Goal: Task Accomplishment & Management: Use online tool/utility

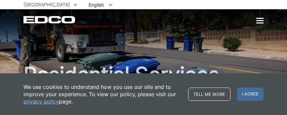
scroll to position [37, 0]
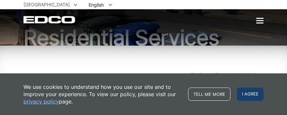
click at [247, 97] on span "I agree" at bounding box center [250, 94] width 26 height 13
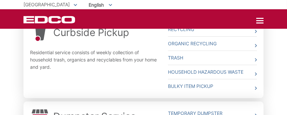
scroll to position [224, 0]
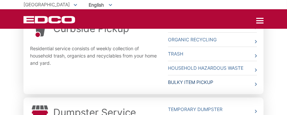
click at [172, 81] on link "Bulky Item Pickup" at bounding box center [212, 82] width 89 height 14
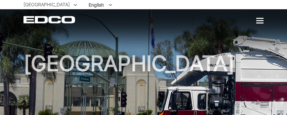
click at [19, 92] on picture at bounding box center [143, 102] width 287 height 132
click at [261, 21] on div at bounding box center [259, 20] width 7 height 1
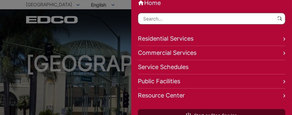
scroll to position [13, 0]
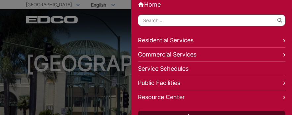
click at [150, 39] on link "Residential Services" at bounding box center [211, 40] width 147 height 14
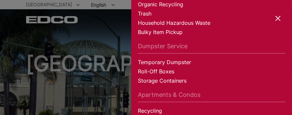
scroll to position [112, 0]
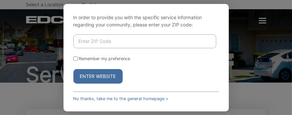
click at [187, 43] on input "Enter ZIP Code" at bounding box center [144, 41] width 143 height 14
type input "92026"
click at [73, 69] on button "Enter Website" at bounding box center [97, 76] width 49 height 15
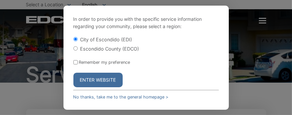
click at [75, 62] on input "Remember my preference" at bounding box center [75, 62] width 4 height 4
checkbox input "true"
click at [75, 48] on input "Escondido County (EDCO)" at bounding box center [75, 48] width 4 height 4
radio input "true"
click at [89, 80] on button "Enter Website" at bounding box center [97, 80] width 49 height 15
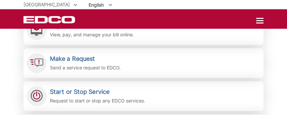
scroll to position [166, 0]
click at [67, 68] on p "Send a service request to EDCO." at bounding box center [85, 67] width 71 height 7
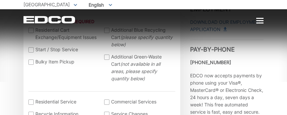
scroll to position [220, 0]
